Goal: Transaction & Acquisition: Purchase product/service

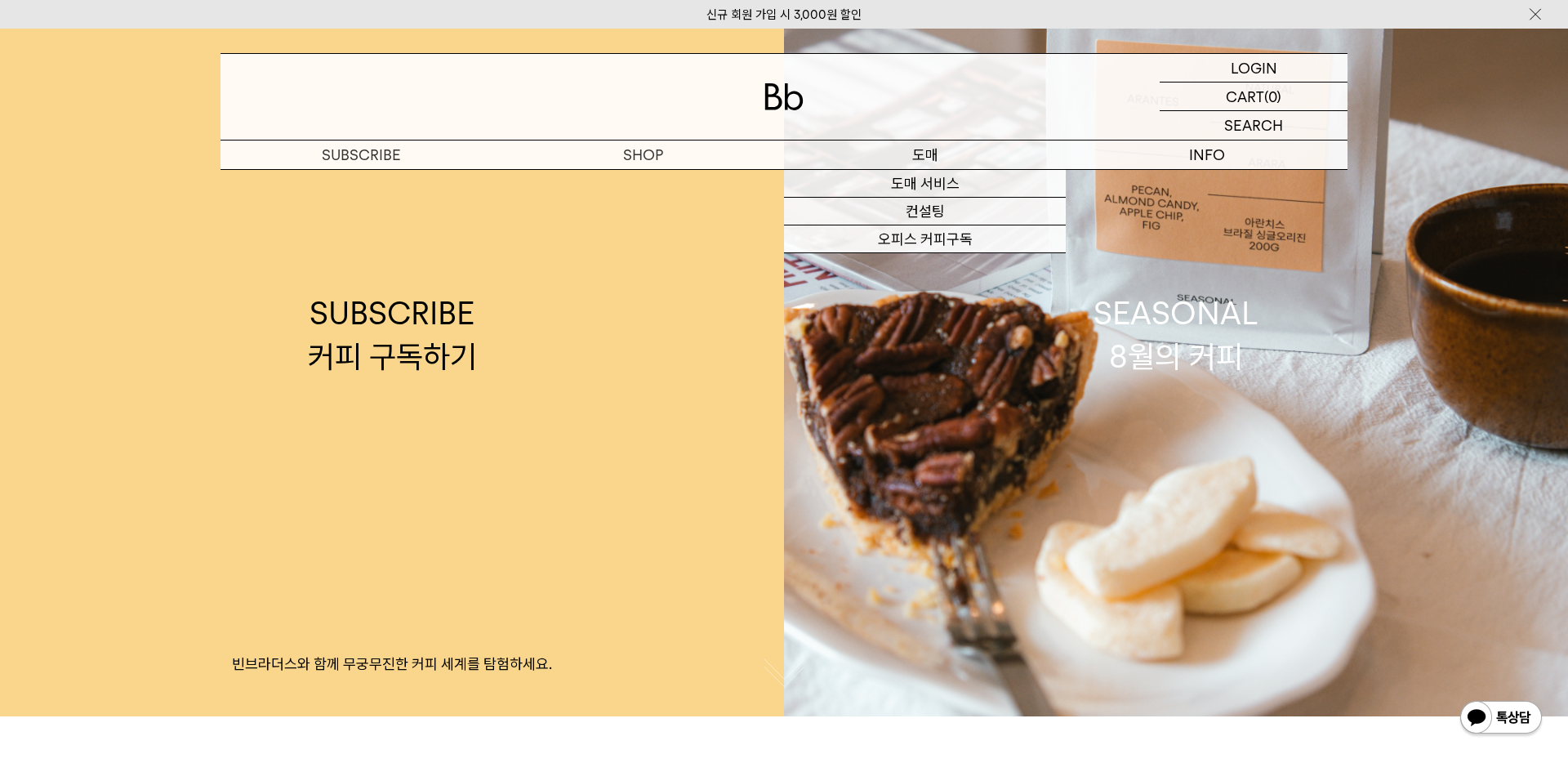
scroll to position [81, 0]
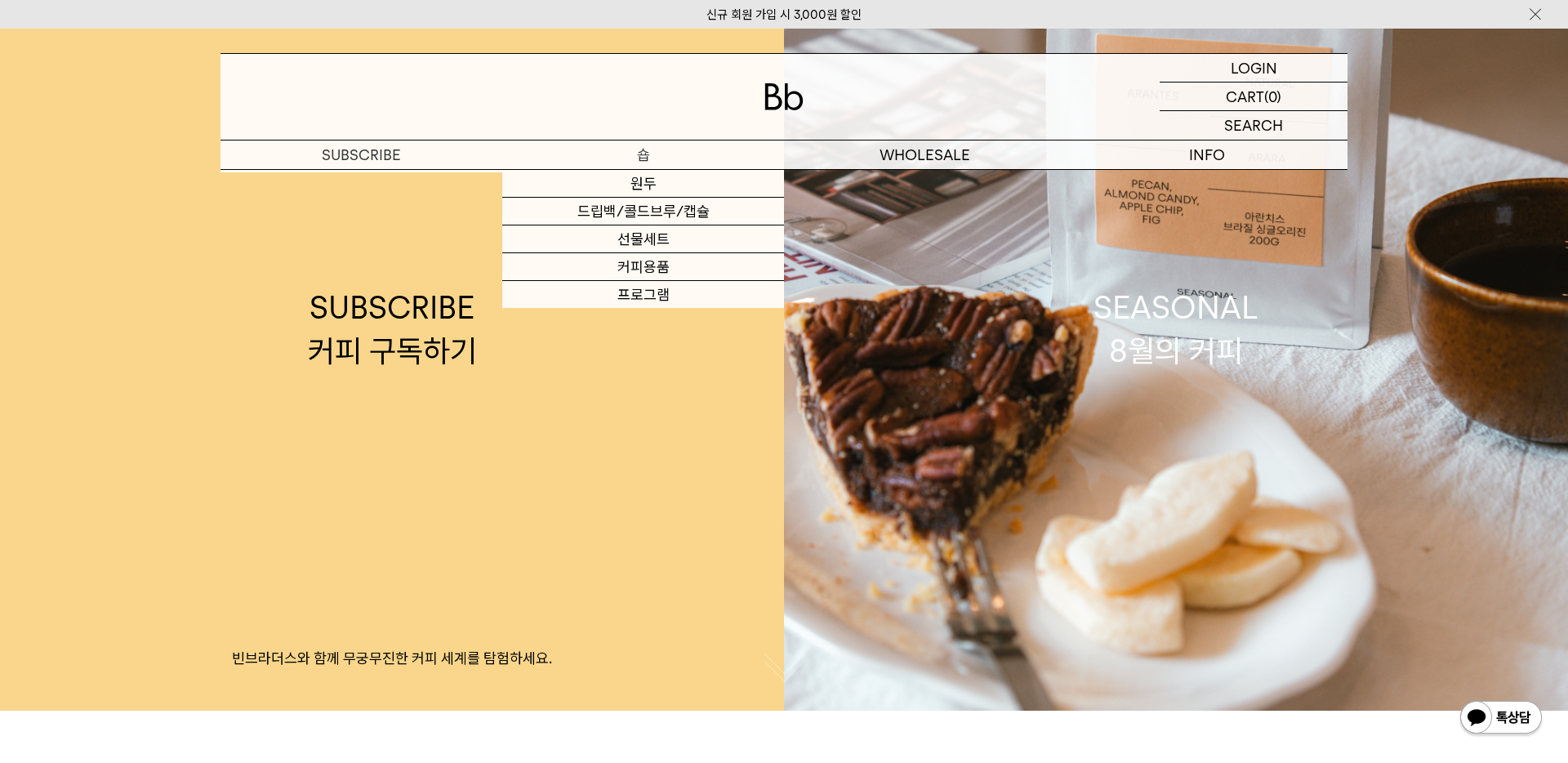
click at [658, 154] on p "숍" at bounding box center [643, 155] width 282 height 28
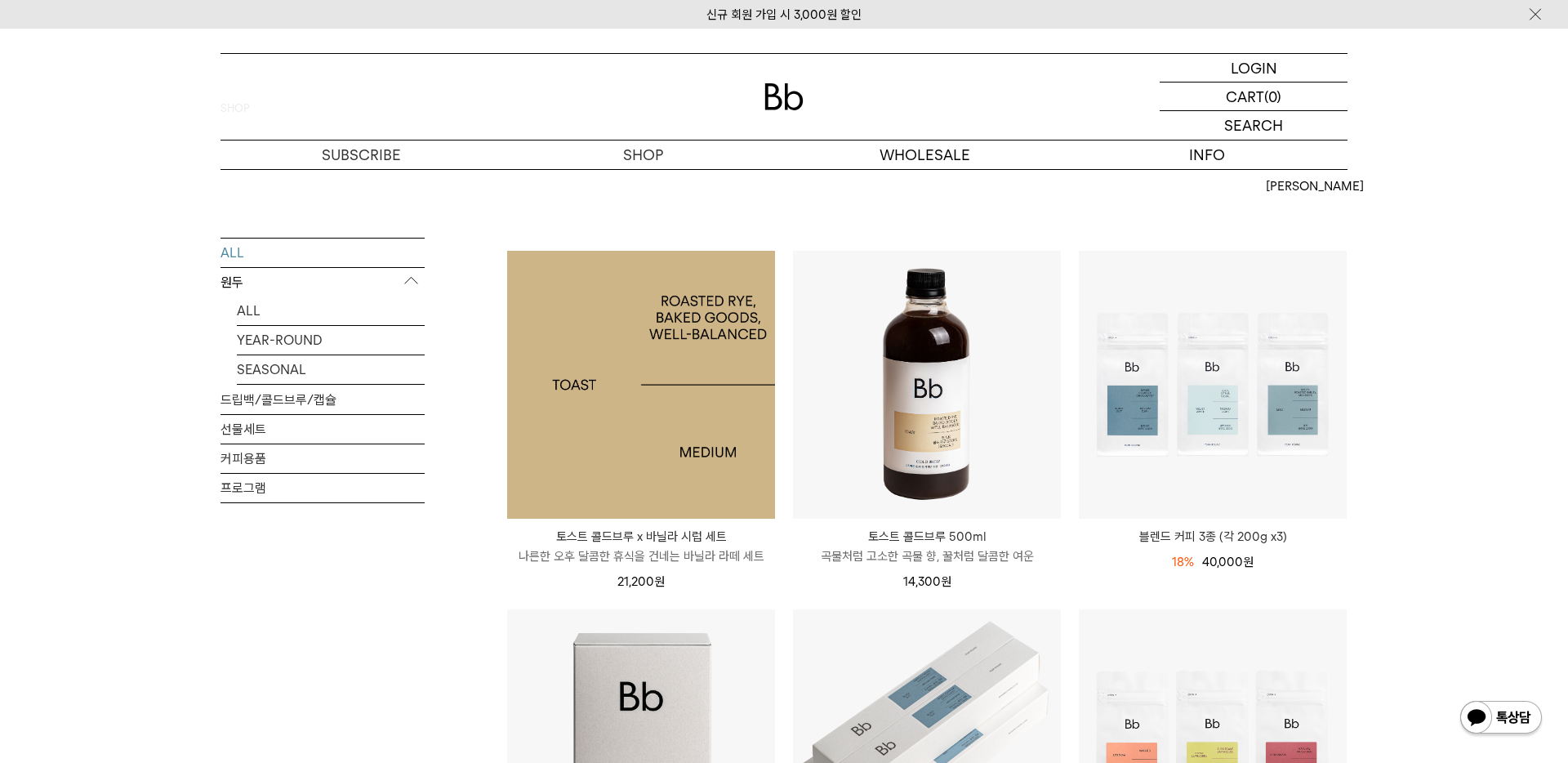
scroll to position [85, 0]
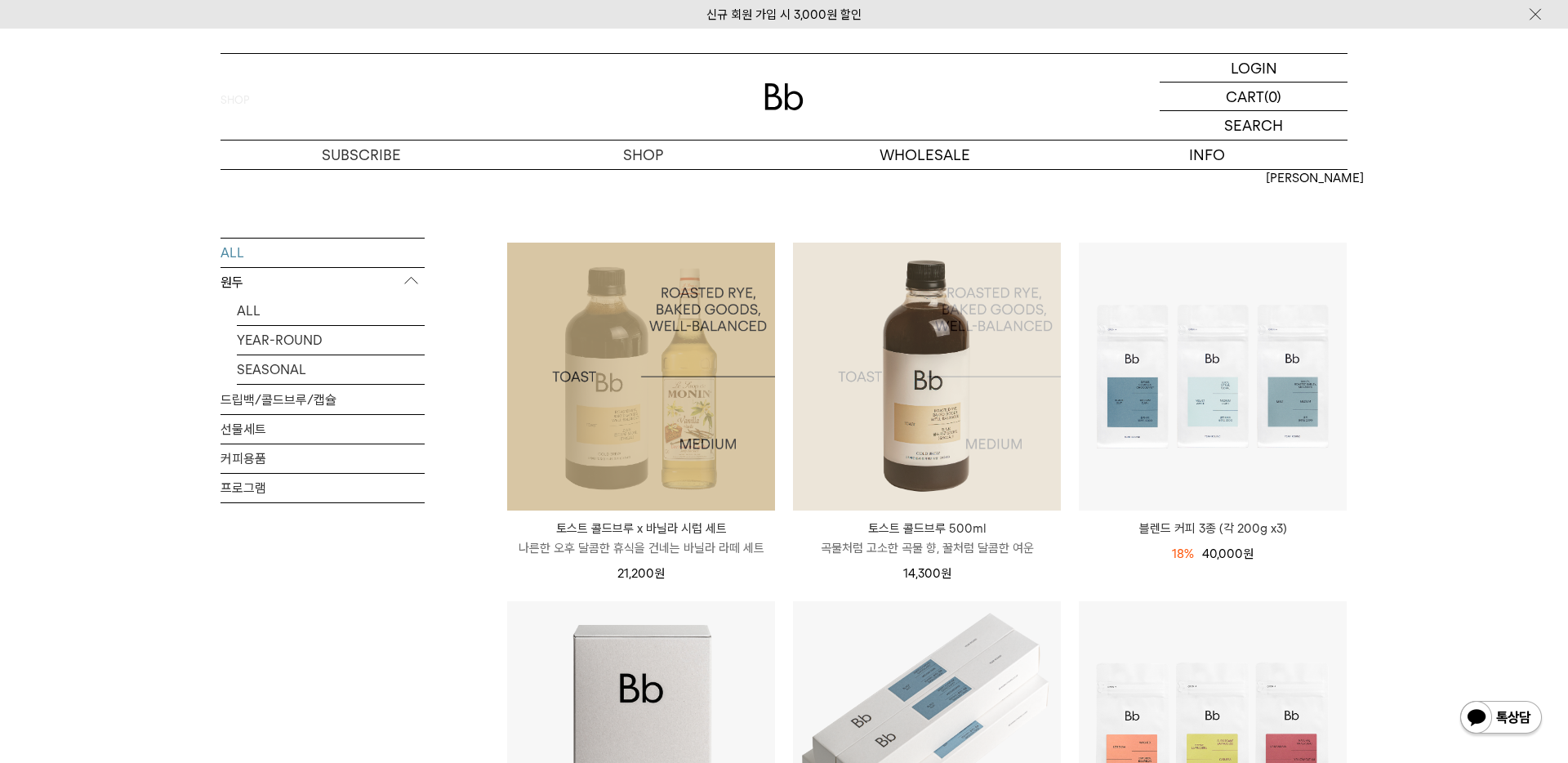
click at [689, 387] on img at bounding box center [641, 376] width 268 height 268
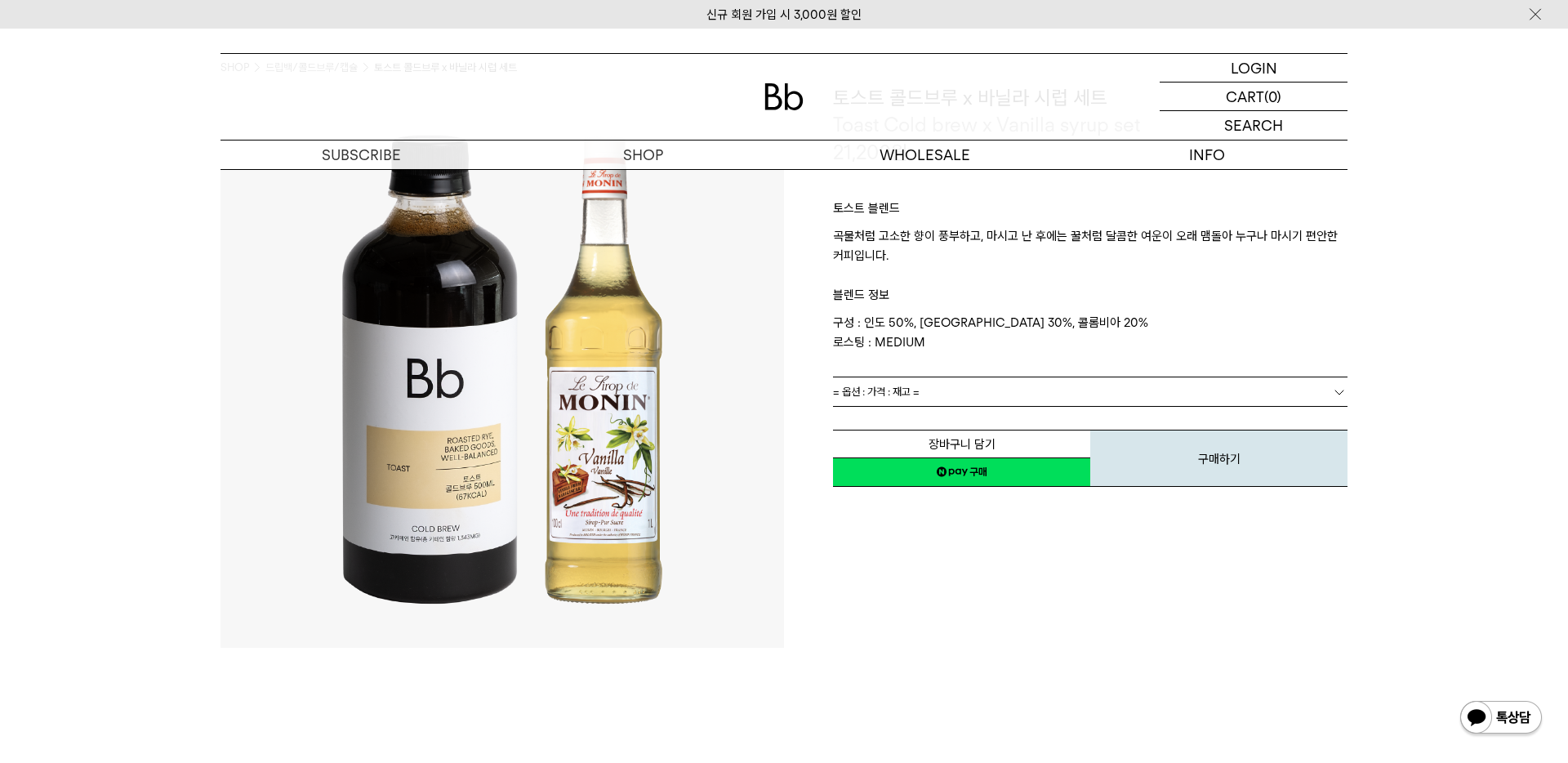
click at [883, 399] on span "= 옵션 : 가격 : 재고 =" at bounding box center [877, 391] width 87 height 28
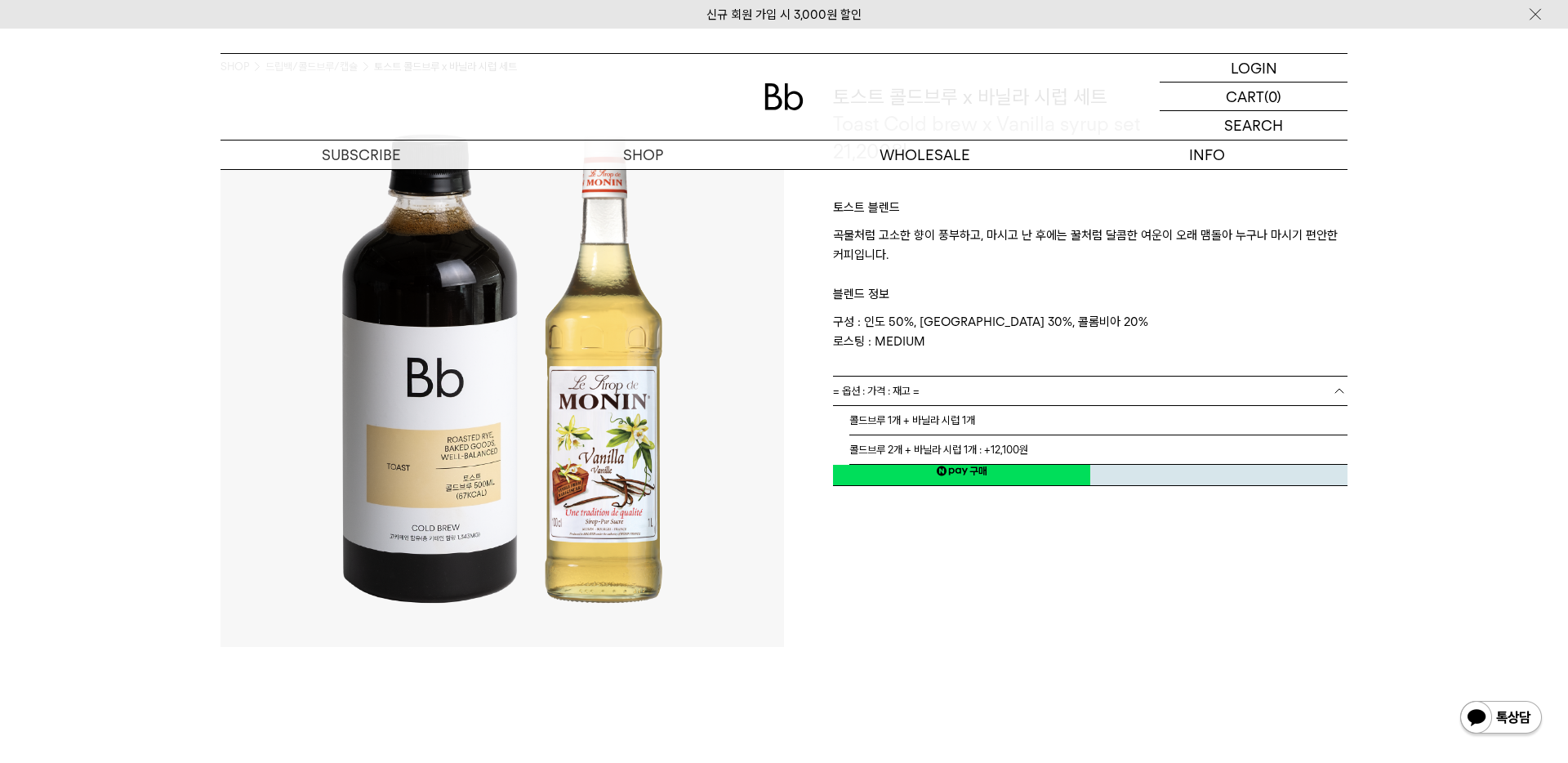
click at [882, 395] on span "= 옵션 : 가격 : 재고 =" at bounding box center [877, 390] width 87 height 28
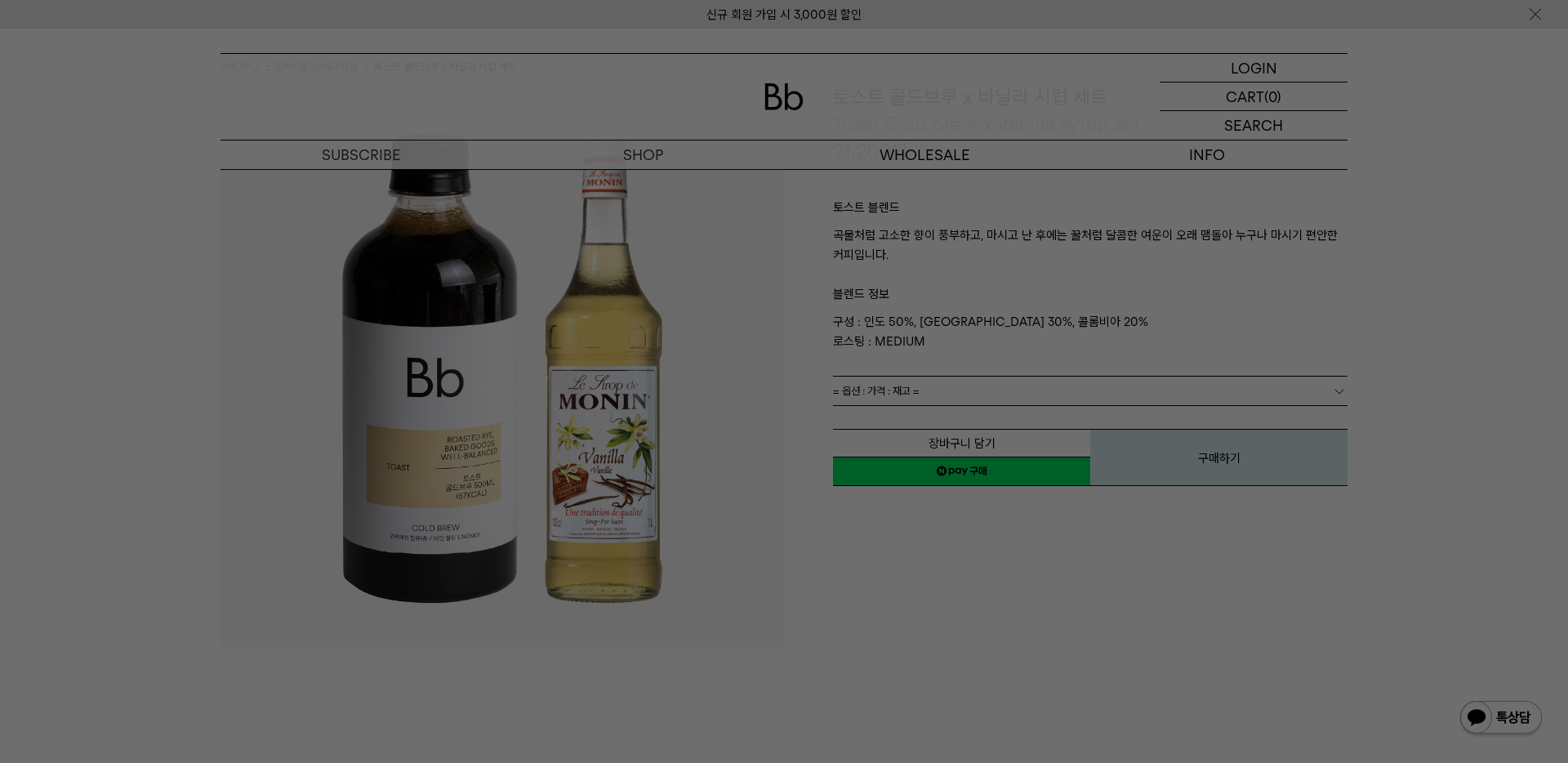
click at [883, 550] on div at bounding box center [784, 381] width 1568 height 763
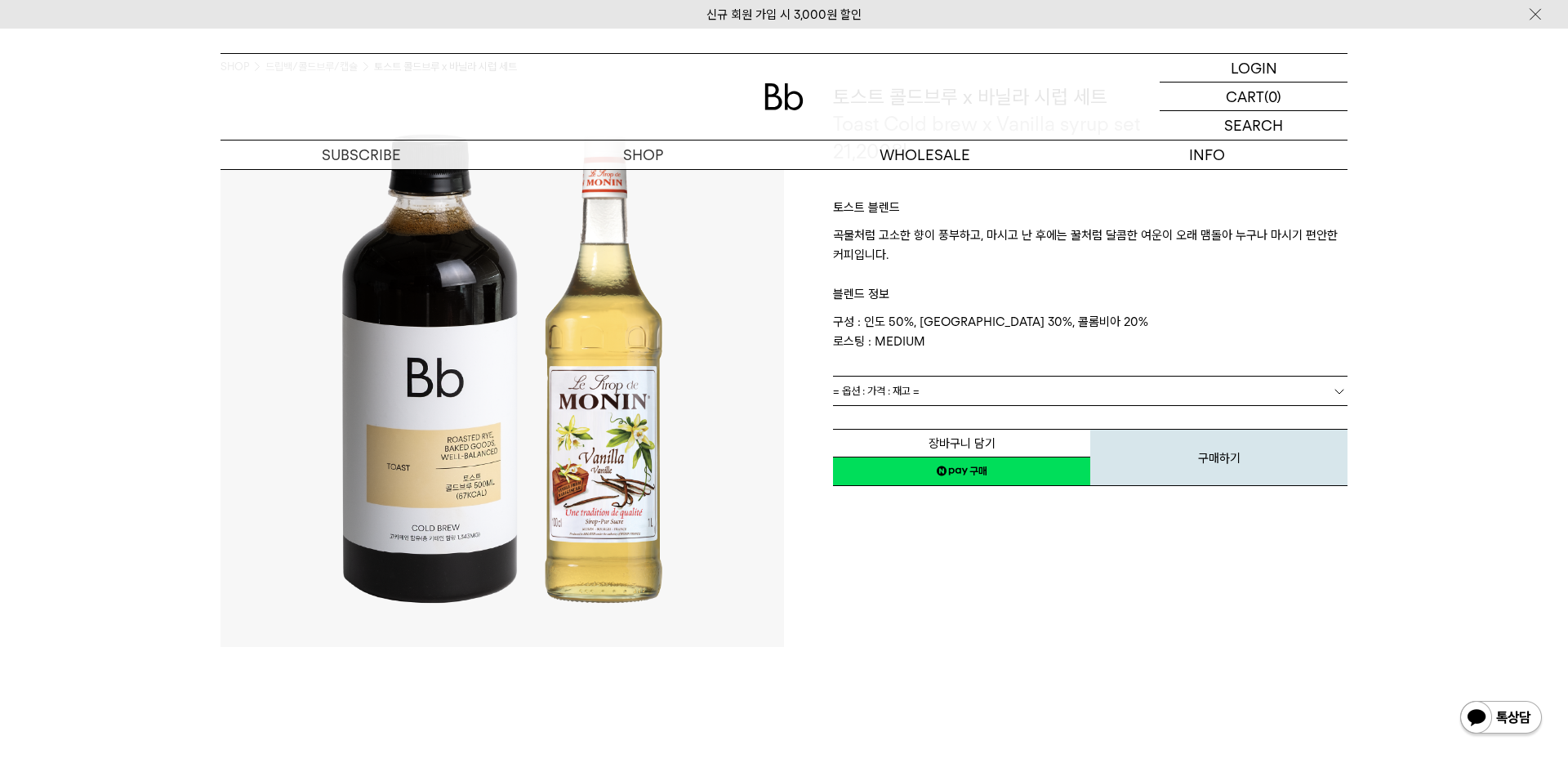
click at [897, 412] on div "장바구니 담기 찜하기 NAVER 네이버 ID로 간편구매 네이버페이 네이버페이 구매하기 찜하기 이전 이벤트 네이버페이 다음 구매하기" at bounding box center [1091, 446] width 515 height 84
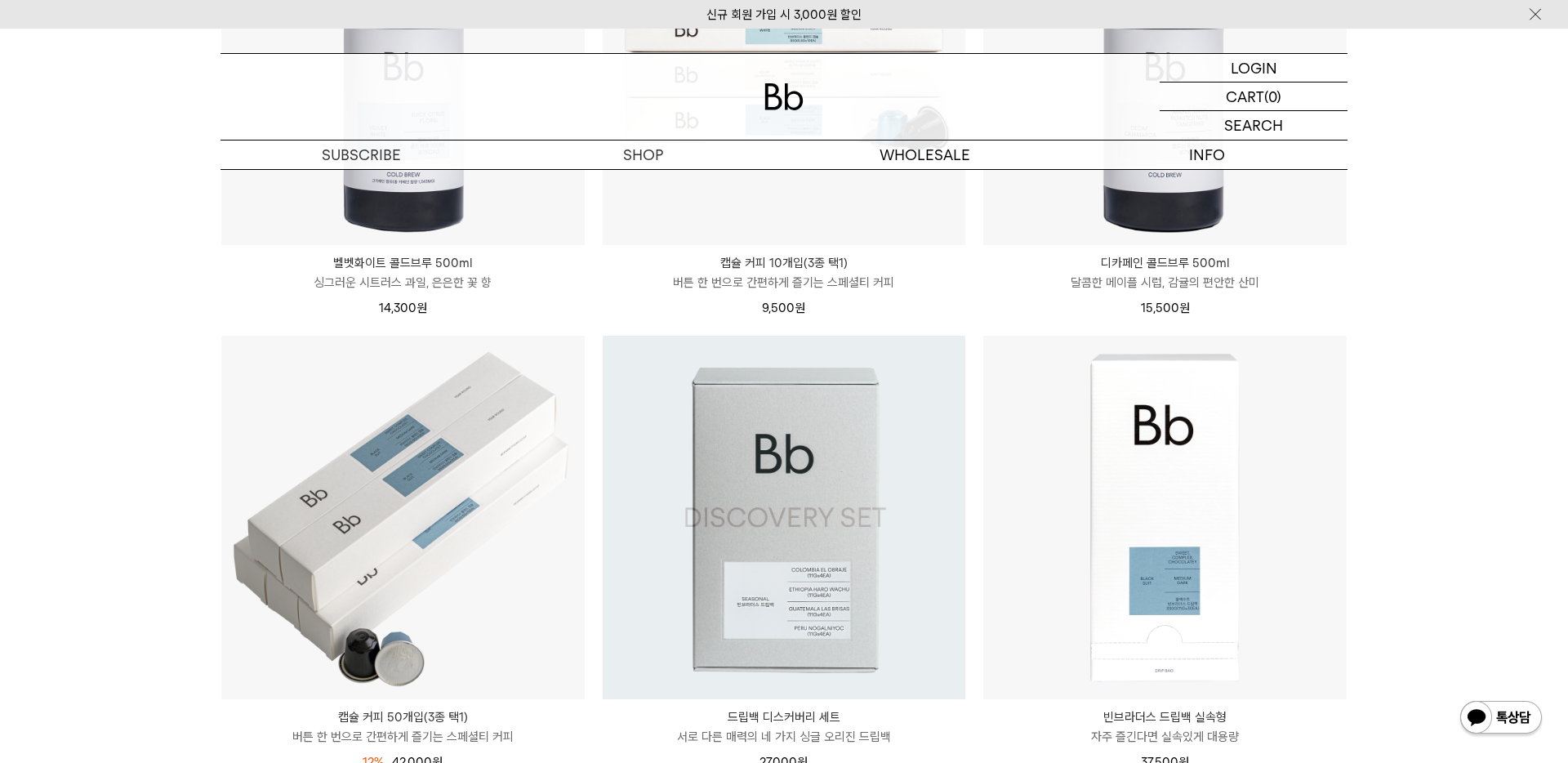
scroll to position [3698, 0]
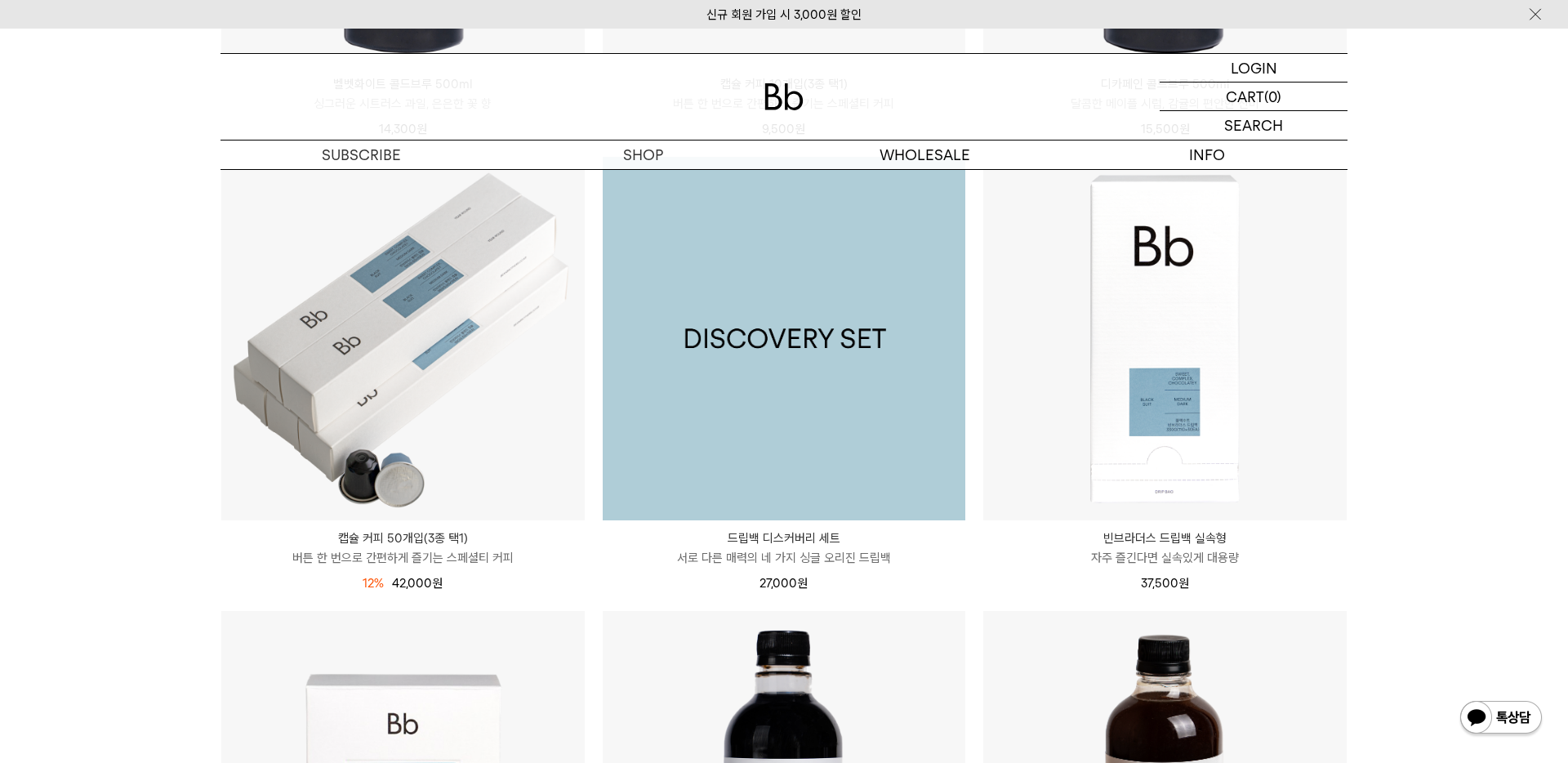
click at [876, 406] on img at bounding box center [784, 338] width 364 height 364
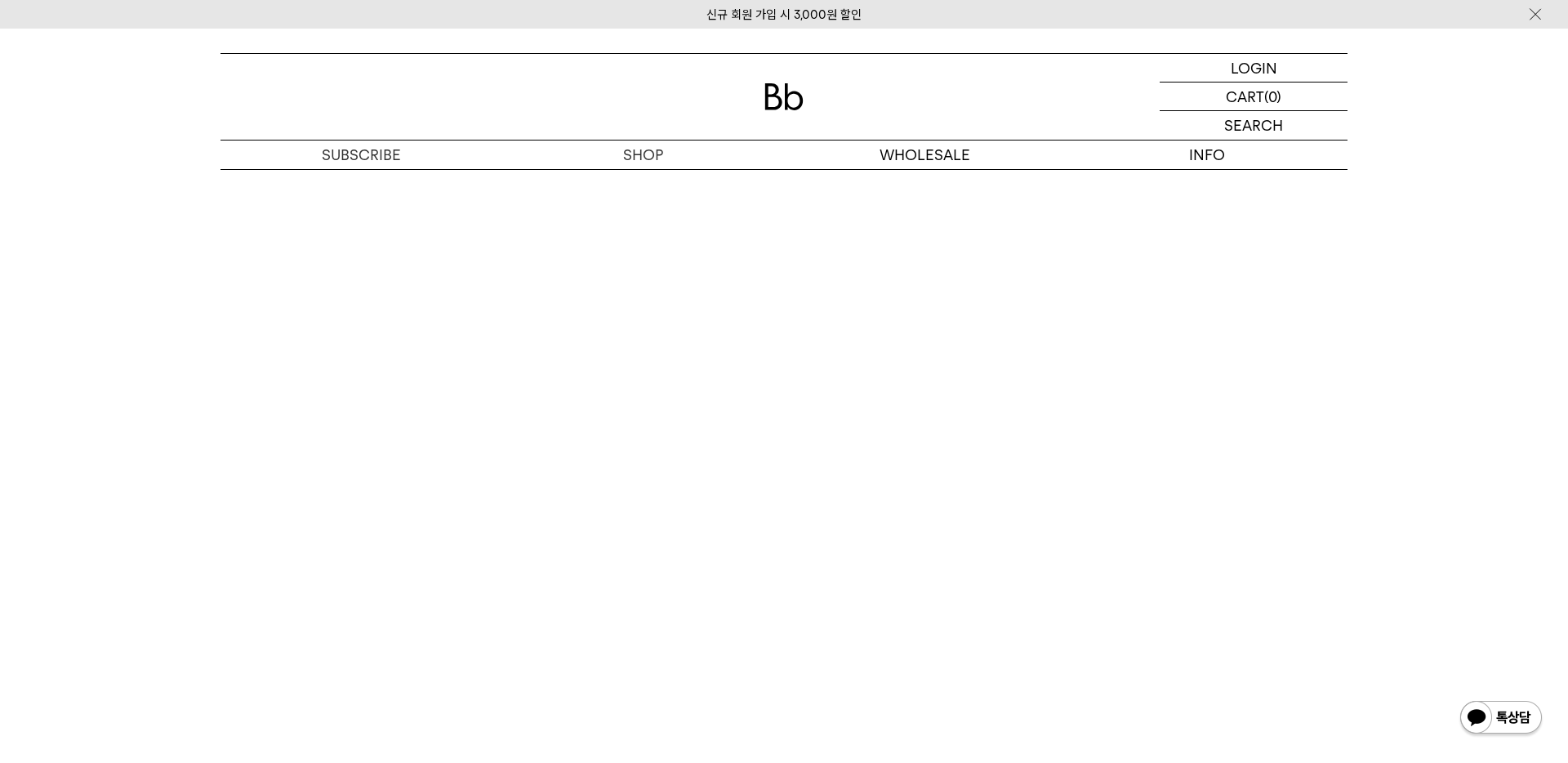
scroll to position [4262, 0]
